Goal: Task Accomplishment & Management: Manage account settings

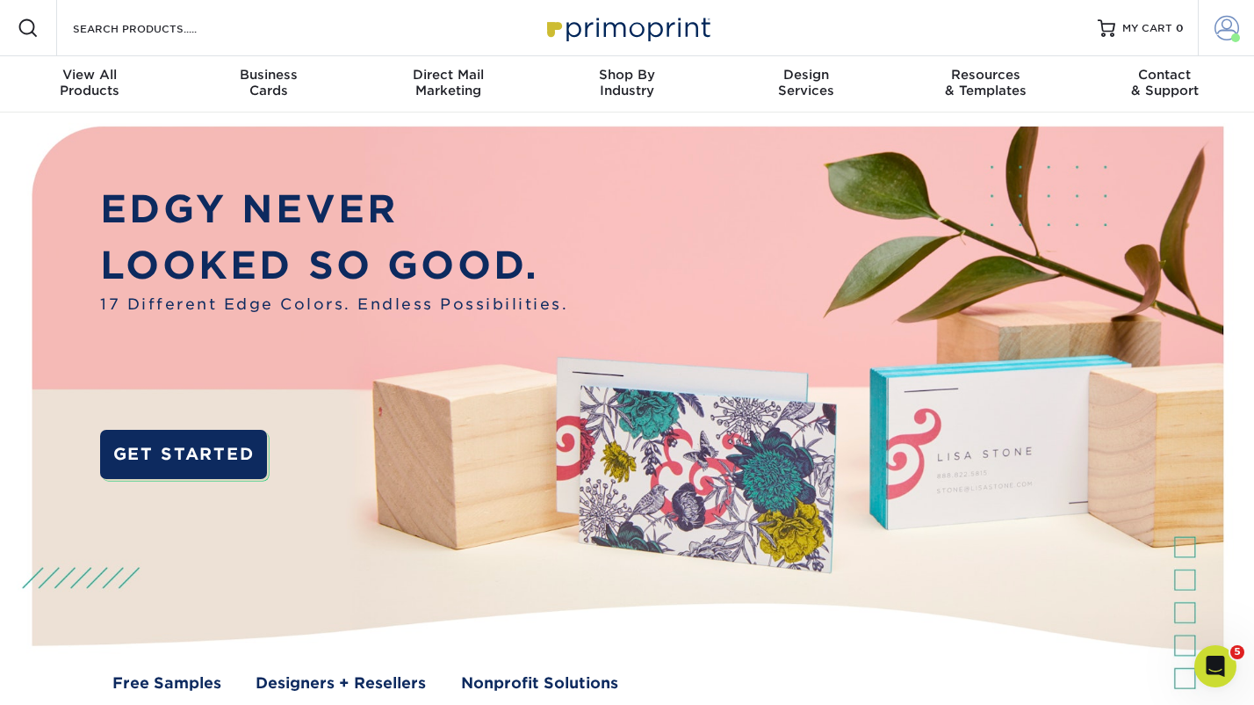
click at [1217, 29] on span at bounding box center [1227, 28] width 25 height 25
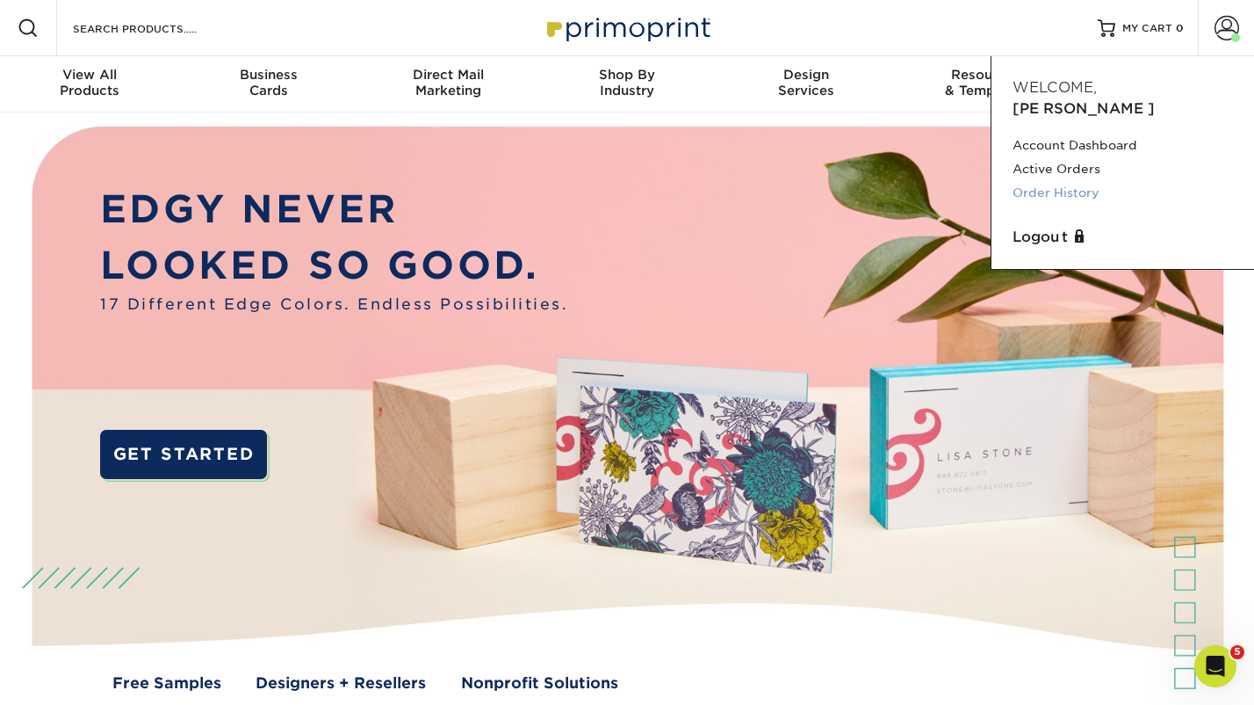
click at [1047, 181] on link "Order History" at bounding box center [1123, 193] width 220 height 24
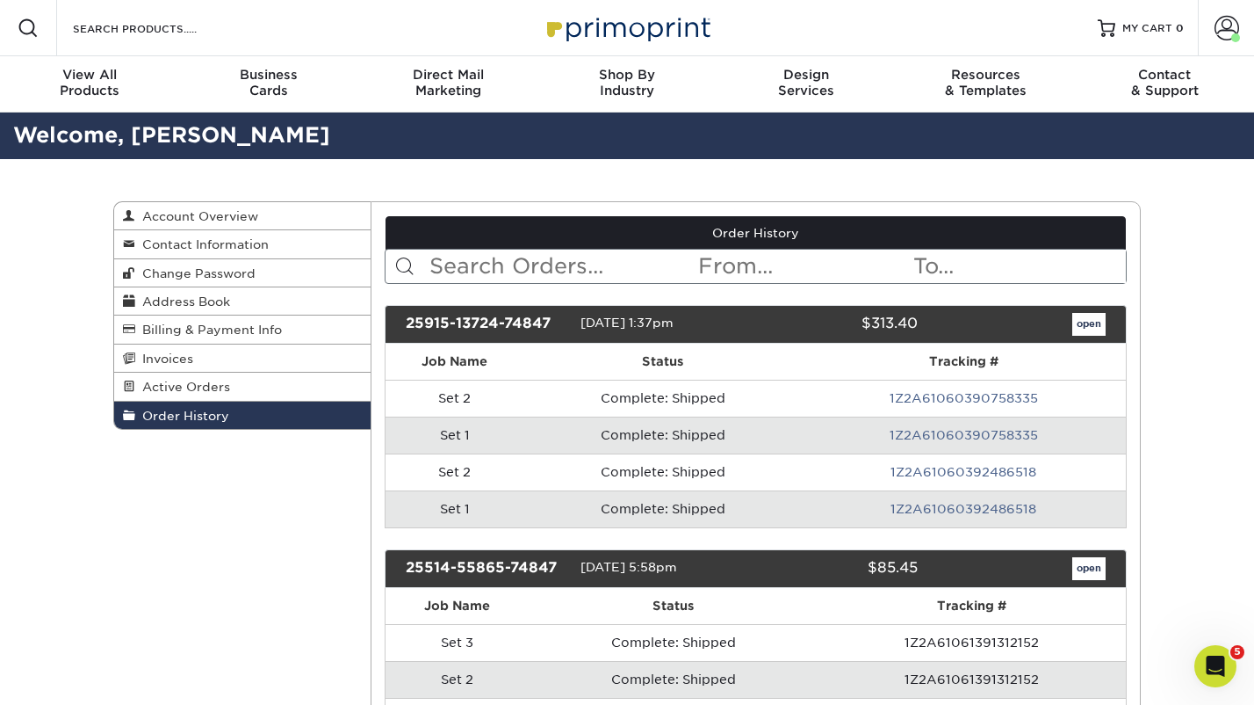
scroll to position [49, 0]
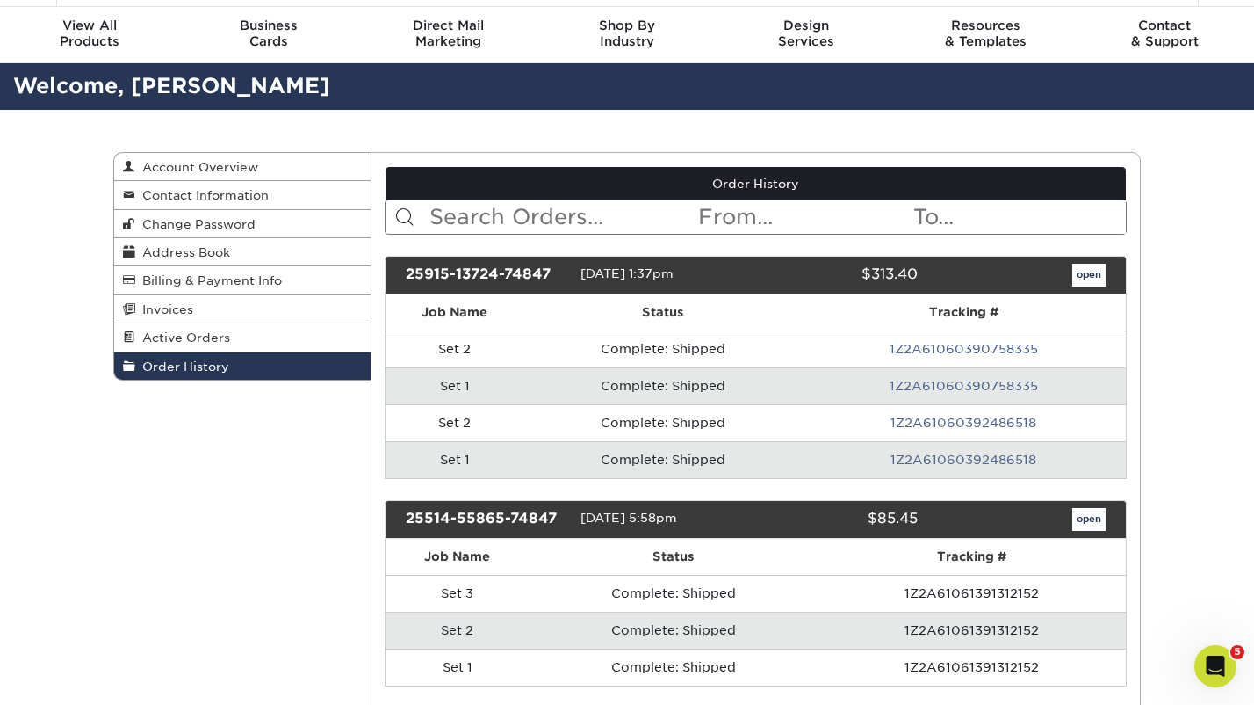
click at [1090, 271] on link "open" at bounding box center [1089, 275] width 33 height 23
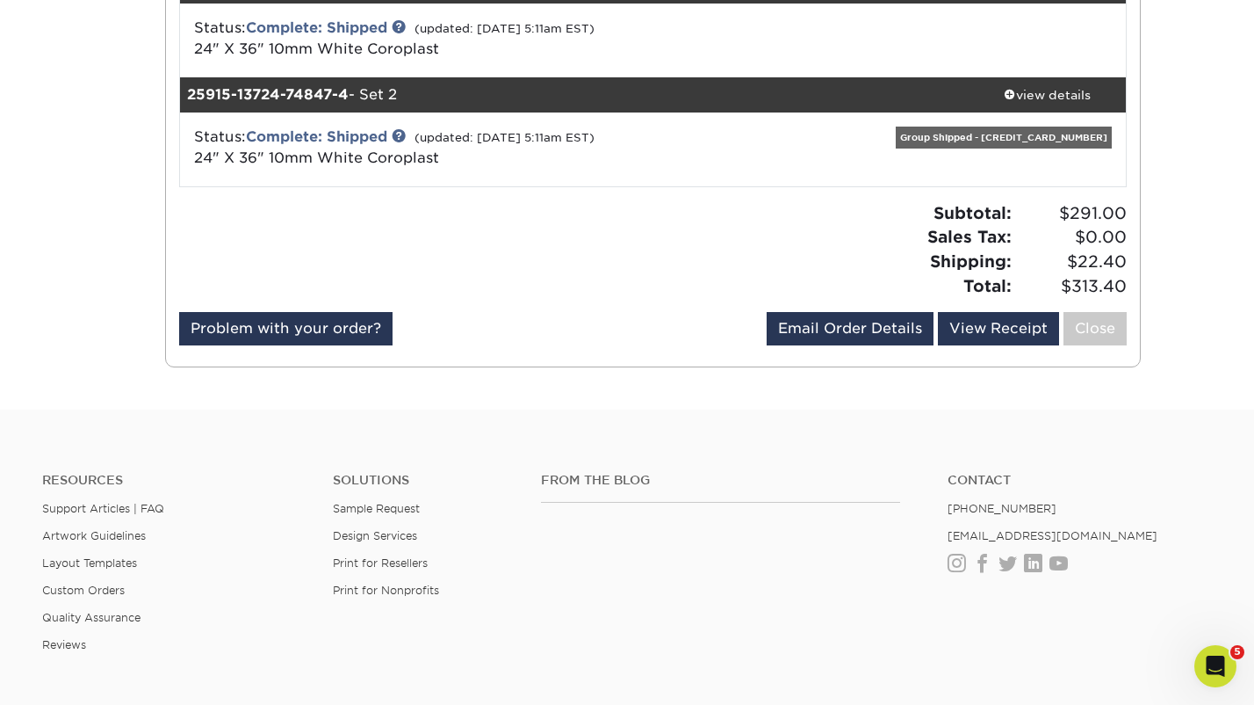
scroll to position [514, 0]
click at [982, 336] on link "View Receipt" at bounding box center [998, 328] width 121 height 33
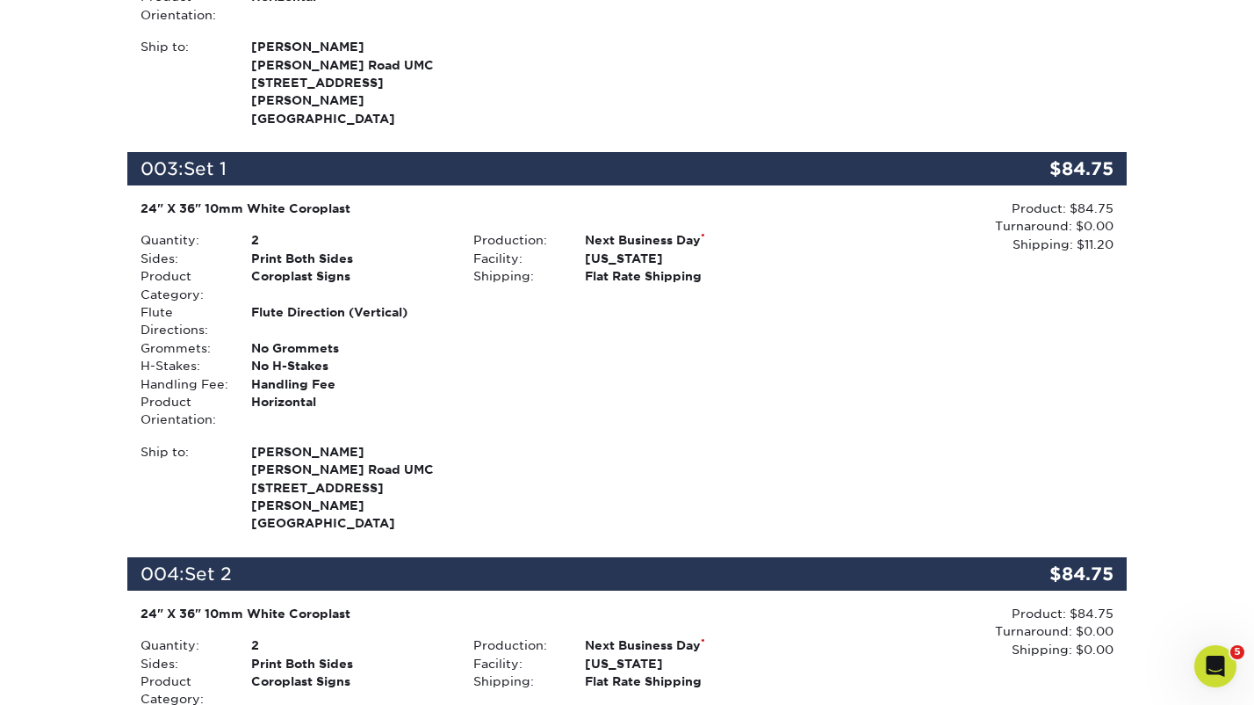
scroll to position [1475, 0]
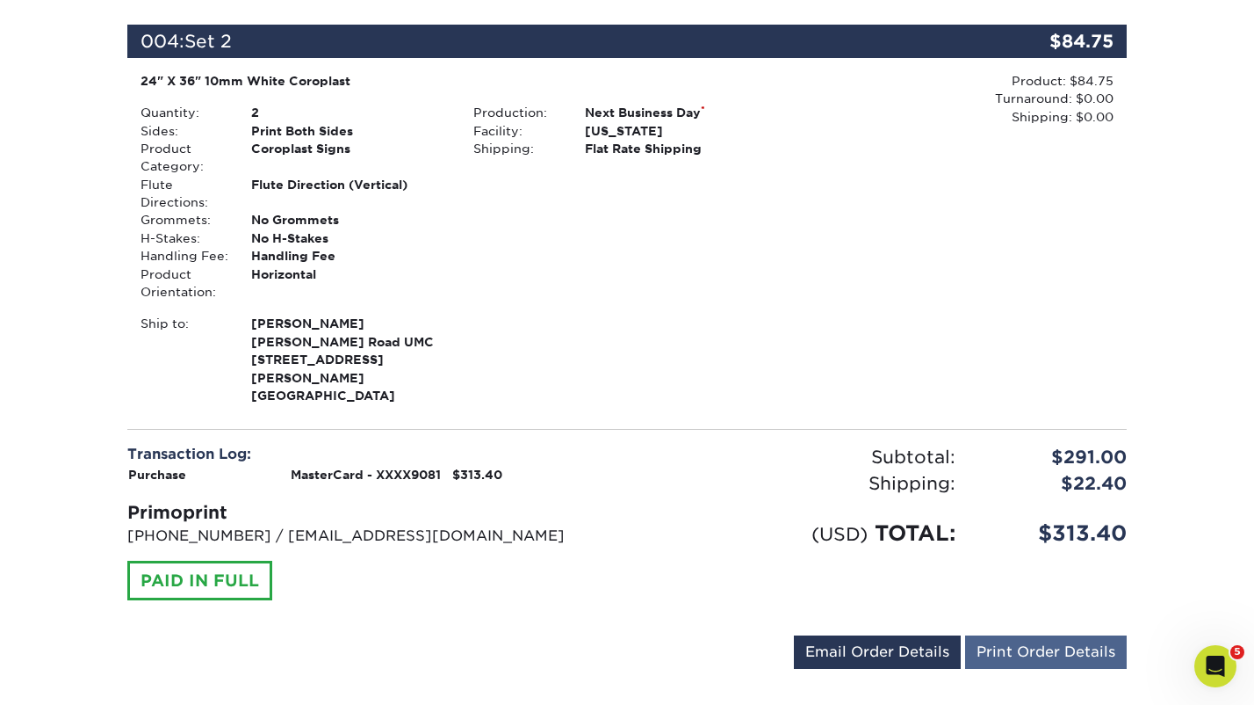
click at [1052, 635] on link "Print Order Details" at bounding box center [1046, 651] width 162 height 33
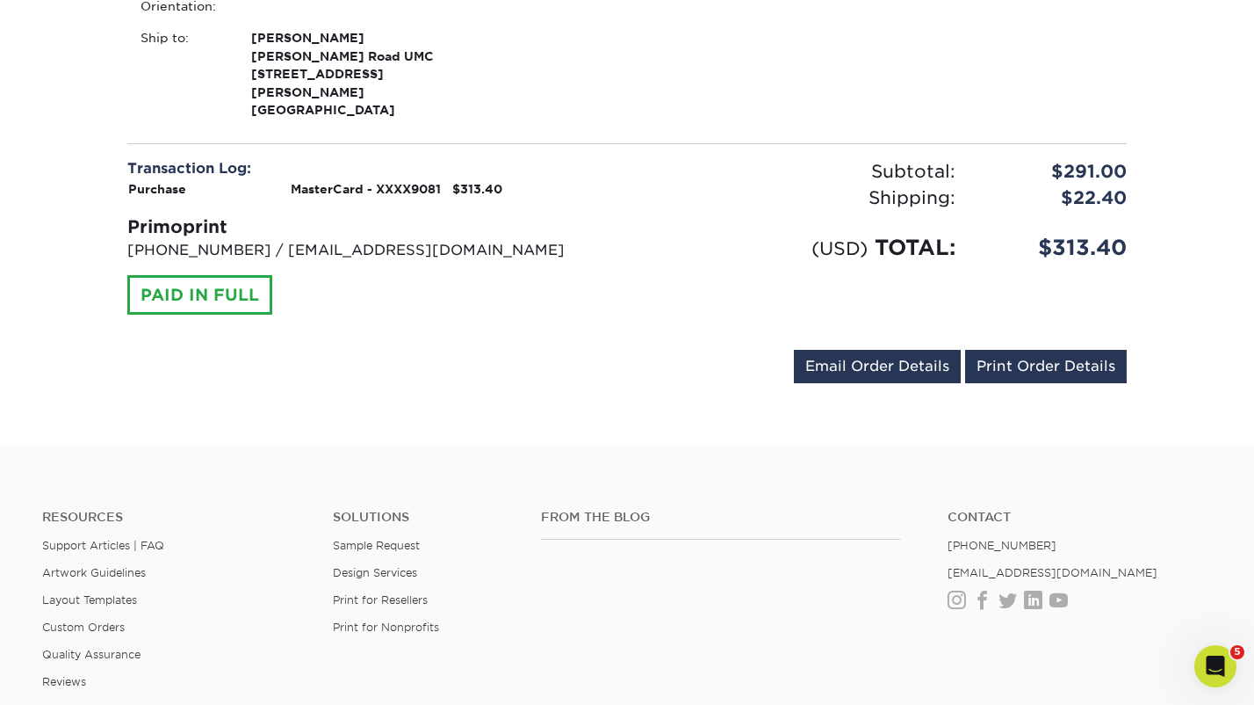
scroll to position [1771, 0]
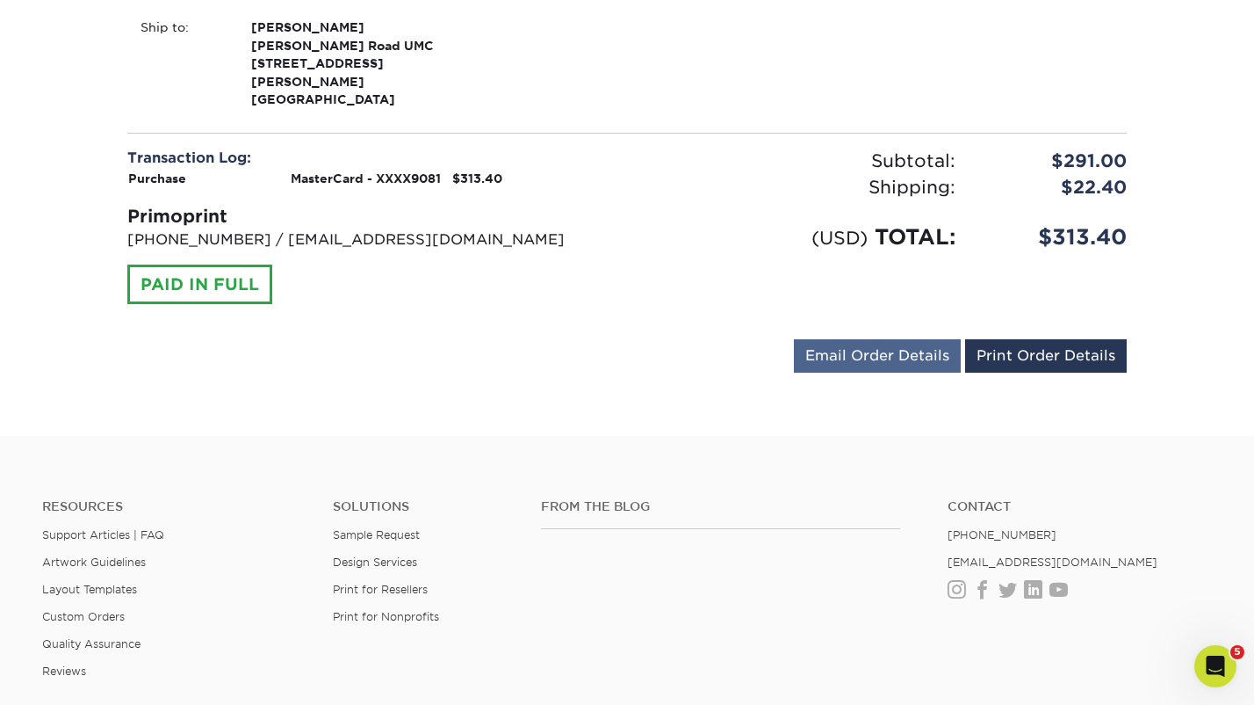
click at [916, 339] on link "Email Order Details" at bounding box center [877, 355] width 167 height 33
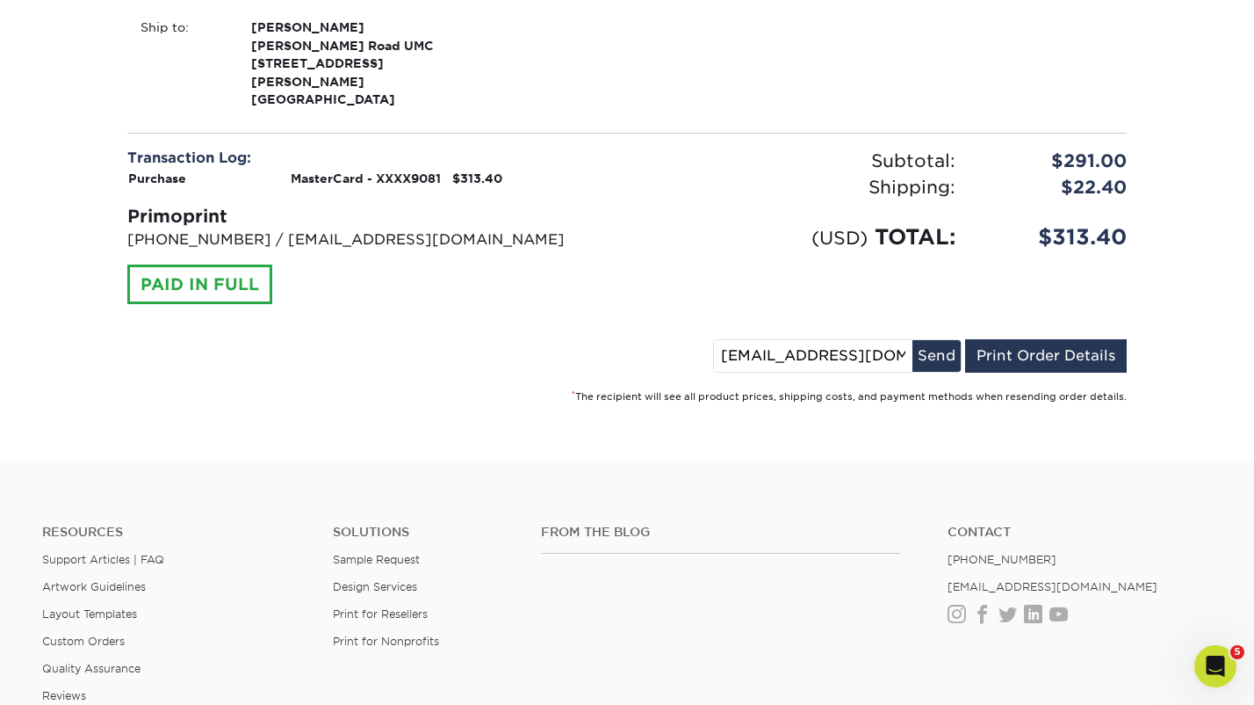
drag, startPoint x: 792, startPoint y: 263, endPoint x: 571, endPoint y: 300, distance: 223.6
click at [802, 340] on input "[EMAIL_ADDRESS][DOMAIN_NAME]" at bounding box center [813, 356] width 199 height 32
drag, startPoint x: 794, startPoint y: 257, endPoint x: 698, endPoint y: 257, distance: 95.8
click at [698, 339] on div "pchristian@crumc.org Send Email Order Details Print Order Details" at bounding box center [627, 359] width 1000 height 40
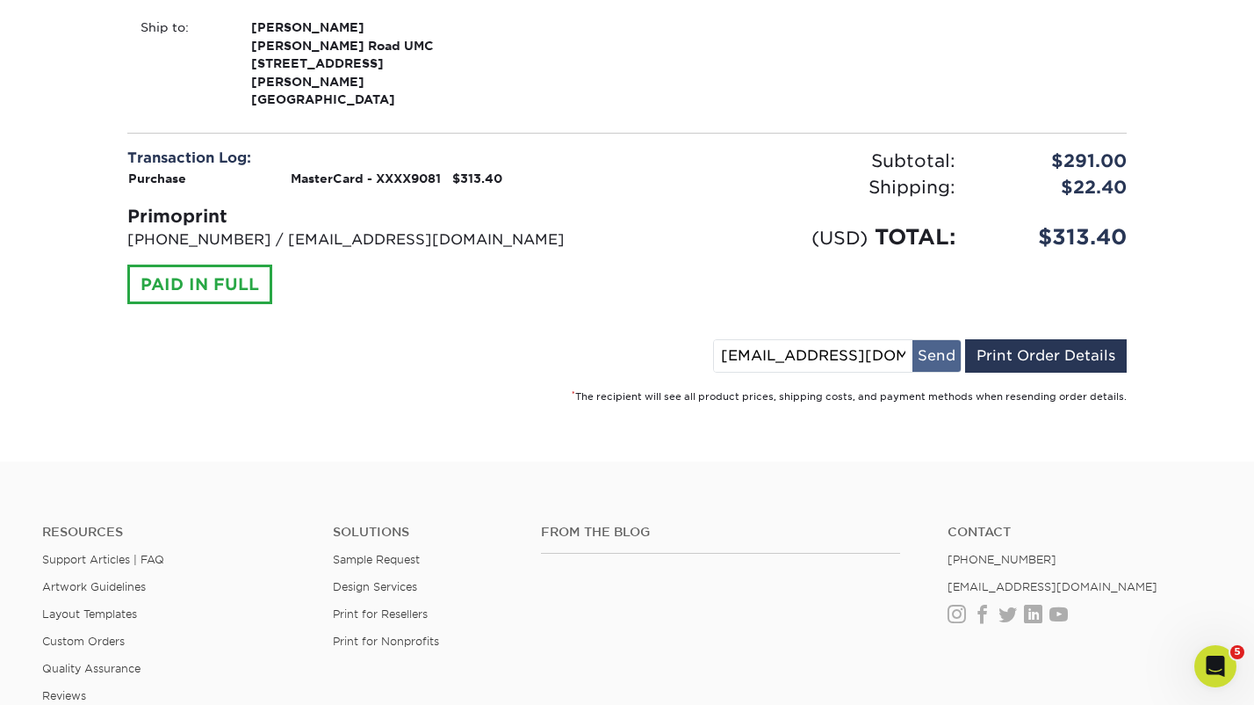
type input "cwelch@crumc.org"
click at [941, 340] on button "Send" at bounding box center [937, 356] width 48 height 32
